Goal: Use online tool/utility: Utilize a website feature to perform a specific function

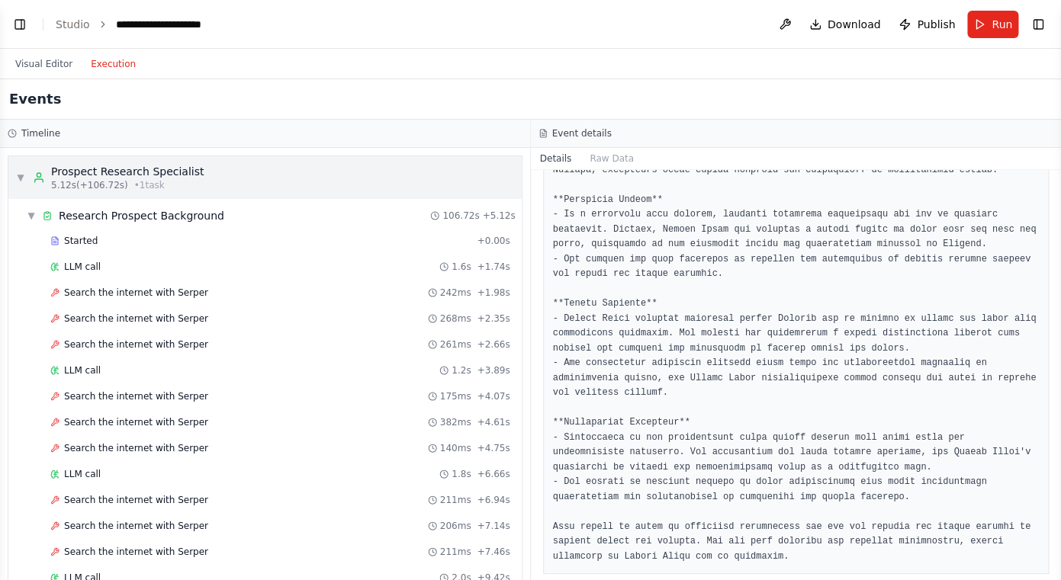
click at [82, 172] on div "Prospect Research Specialist" at bounding box center [127, 171] width 153 height 15
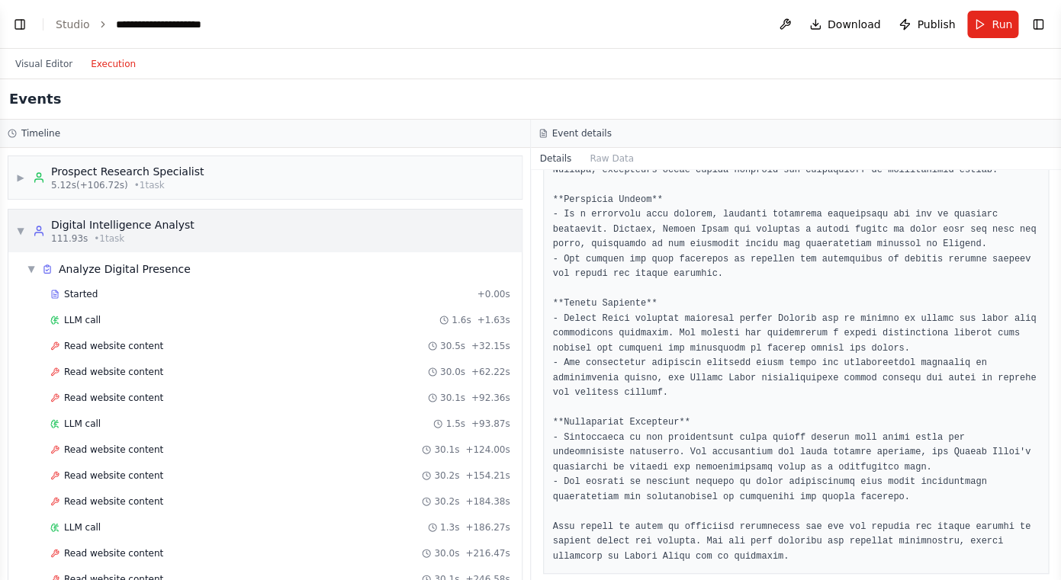
click at [25, 230] on div "▼ Digital Intelligence Analyst 111.93s • 1 task" at bounding box center [105, 230] width 178 height 27
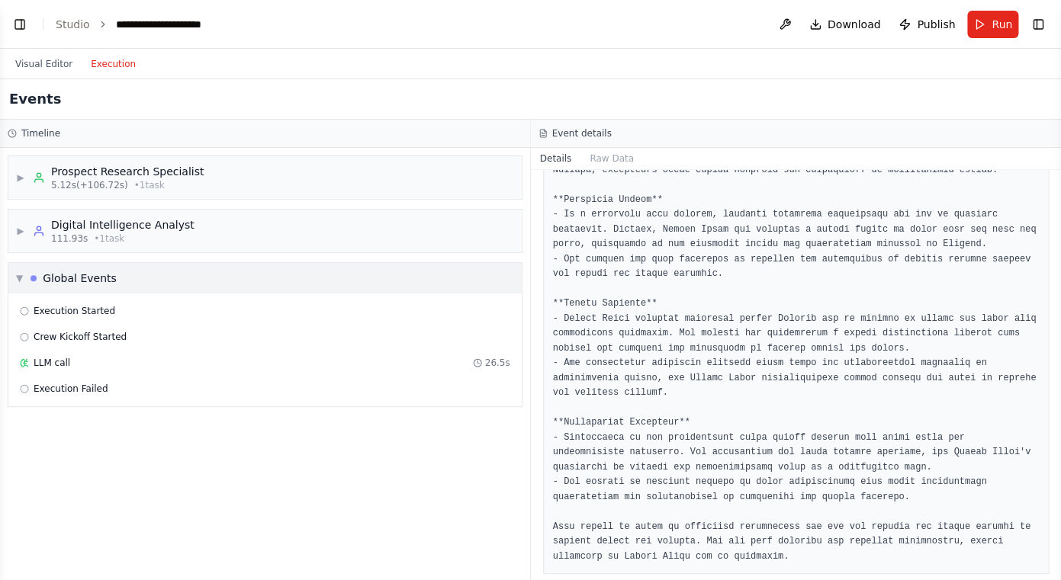
click at [23, 271] on div "▼ Global Events" at bounding box center [66, 278] width 101 height 15
click at [76, 276] on div "Global Events" at bounding box center [80, 278] width 74 height 15
click at [87, 230] on div "Digital Intelligence Analyst" at bounding box center [122, 224] width 143 height 15
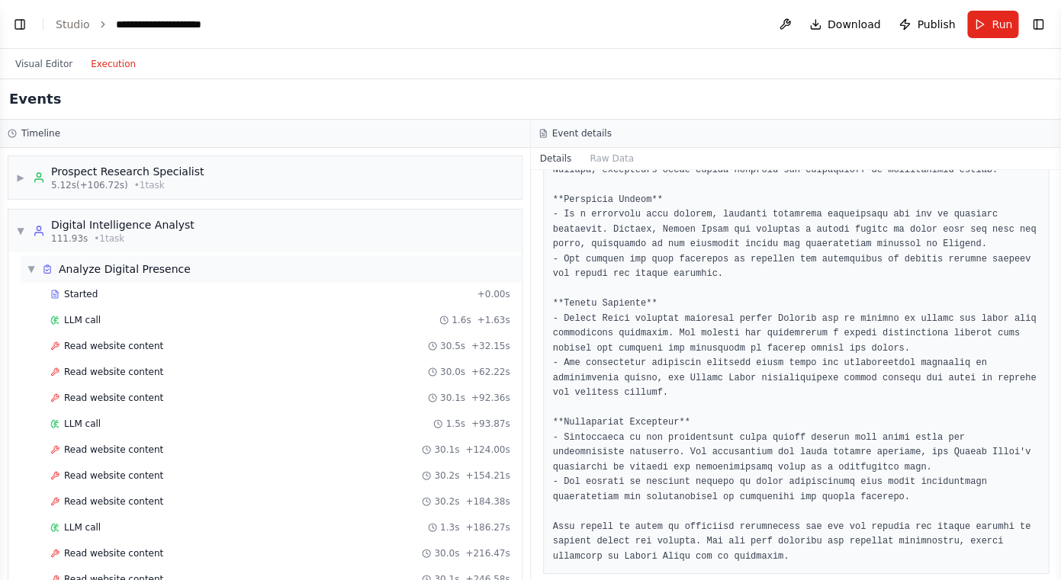
click at [39, 268] on div "▼ Analyze Digital Presence" at bounding box center [109, 269] width 164 height 15
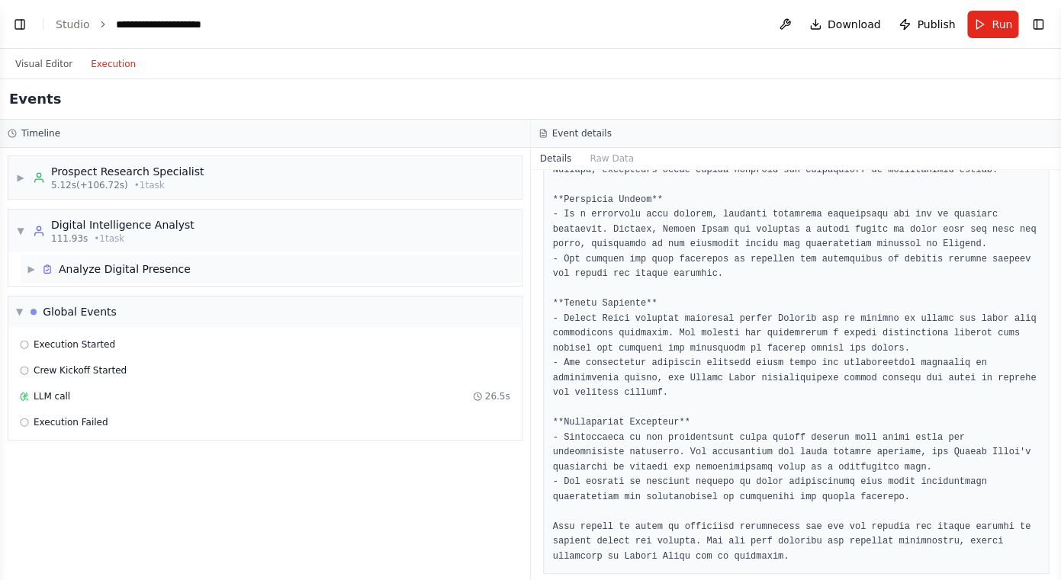
click at [39, 268] on div "▶ Analyze Digital Presence" at bounding box center [109, 269] width 164 height 15
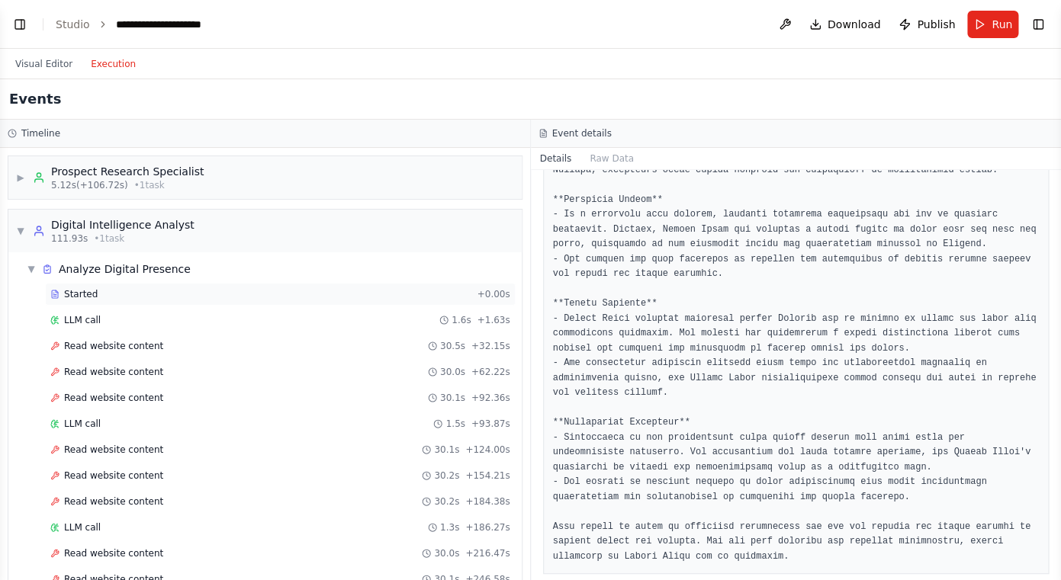
click at [87, 302] on div "Started + 0.00s" at bounding box center [280, 294] width 470 height 23
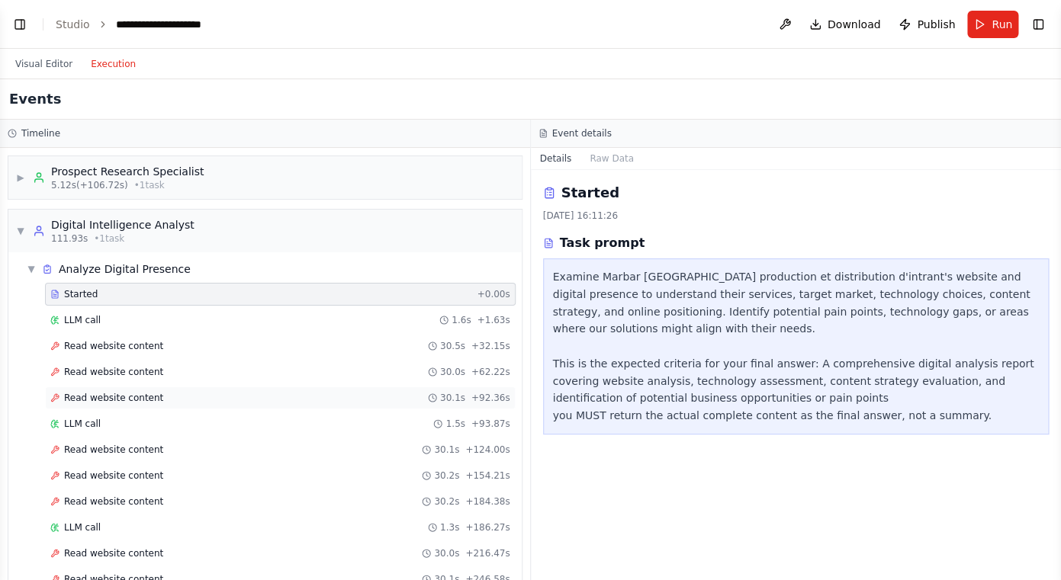
scroll to position [474, 0]
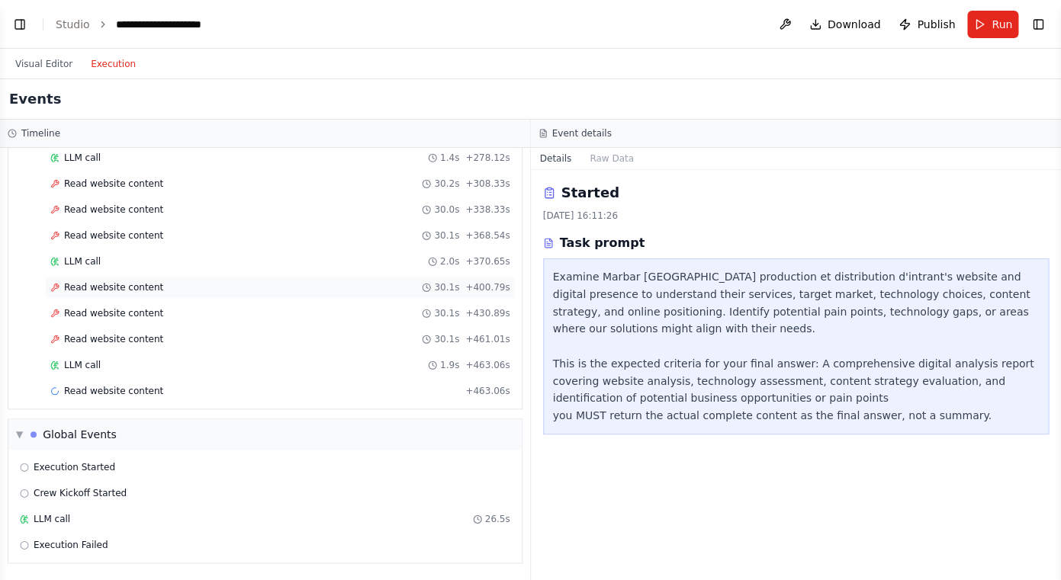
click at [419, 288] on div "Read website content 30.1s + 400.79s" at bounding box center [280, 287] width 460 height 12
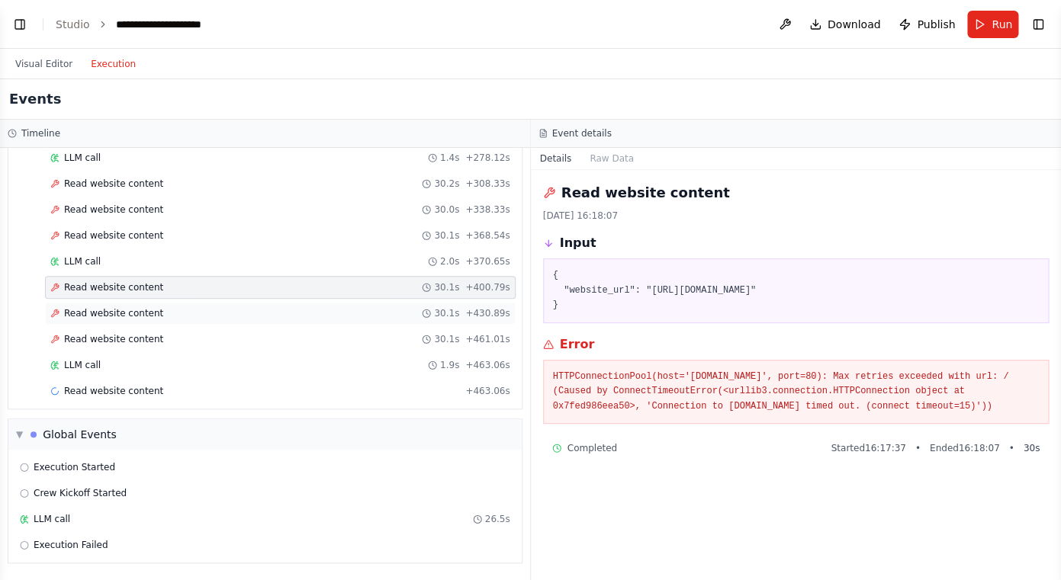
click at [401, 307] on div "Read website content 30.1s + 430.89s" at bounding box center [280, 313] width 470 height 23
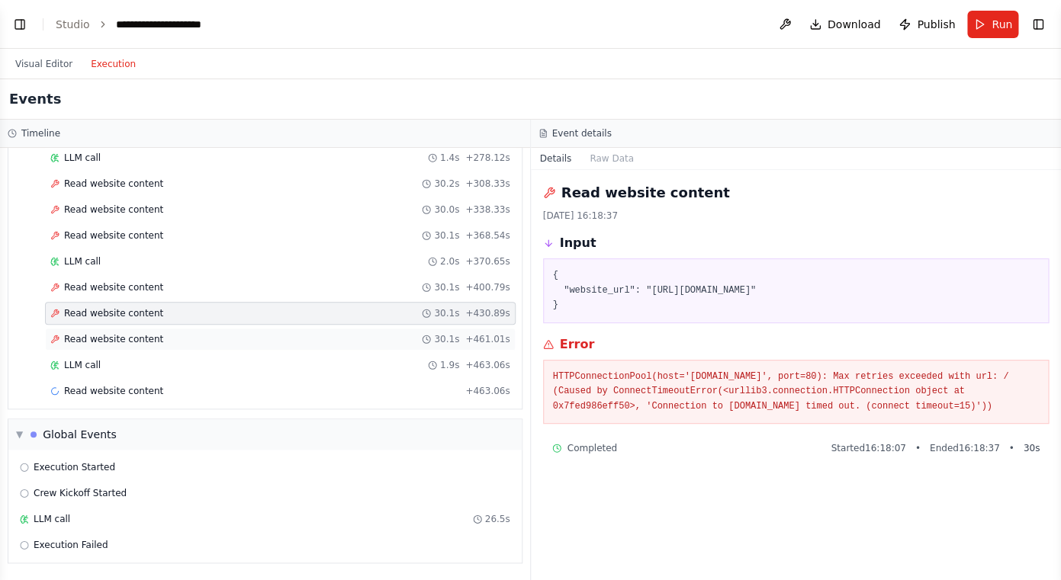
click at [389, 330] on div "Read website content 30.1s + 461.01s" at bounding box center [280, 339] width 470 height 23
drag, startPoint x: 690, startPoint y: 380, endPoint x: 763, endPoint y: 378, distance: 72.5
click at [763, 378] on pre "HTTPConnectionPool(host='[DOMAIN_NAME]', port=80): Max retries exceeded with ur…" at bounding box center [796, 392] width 487 height 45
copy pre "[DOMAIN_NAME]"
